Goal: Register for event/course

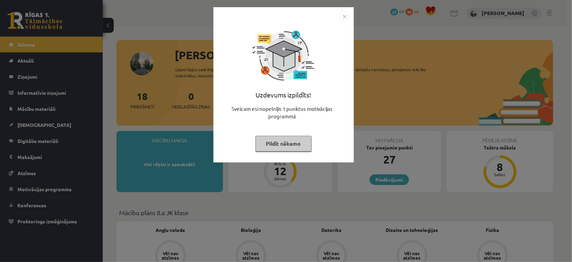
click at [300, 138] on button "Pildīt nākamo" at bounding box center [283, 144] width 56 height 16
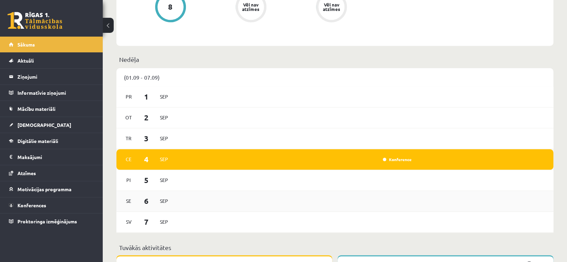
scroll to position [445, 0]
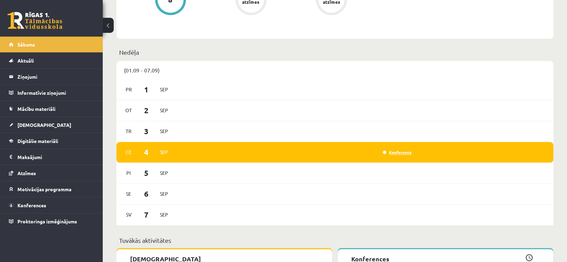
click at [390, 152] on link "Konference" at bounding box center [397, 152] width 29 height 5
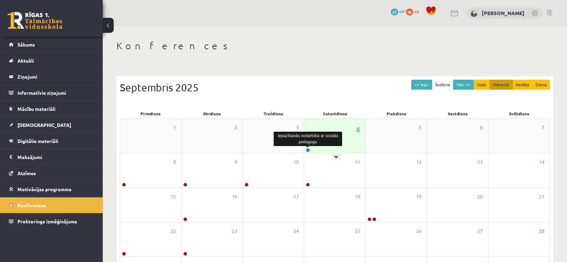
click at [307, 150] on link at bounding box center [308, 150] width 4 height 4
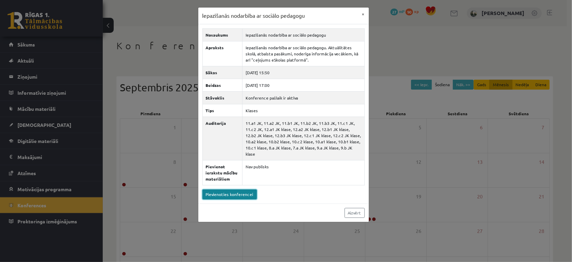
click at [233, 190] on link "Pievienoties konferencei" at bounding box center [229, 195] width 54 height 10
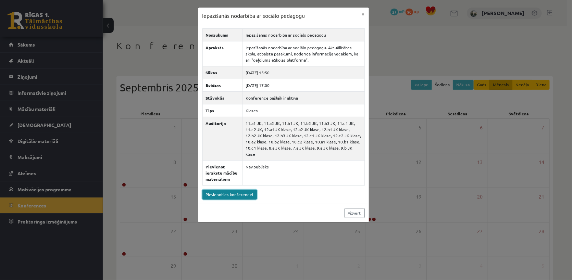
click at [241, 190] on link "Pievienoties konferencei" at bounding box center [229, 195] width 54 height 10
